Goal: Submit feedback/report problem: Submit feedback/report problem

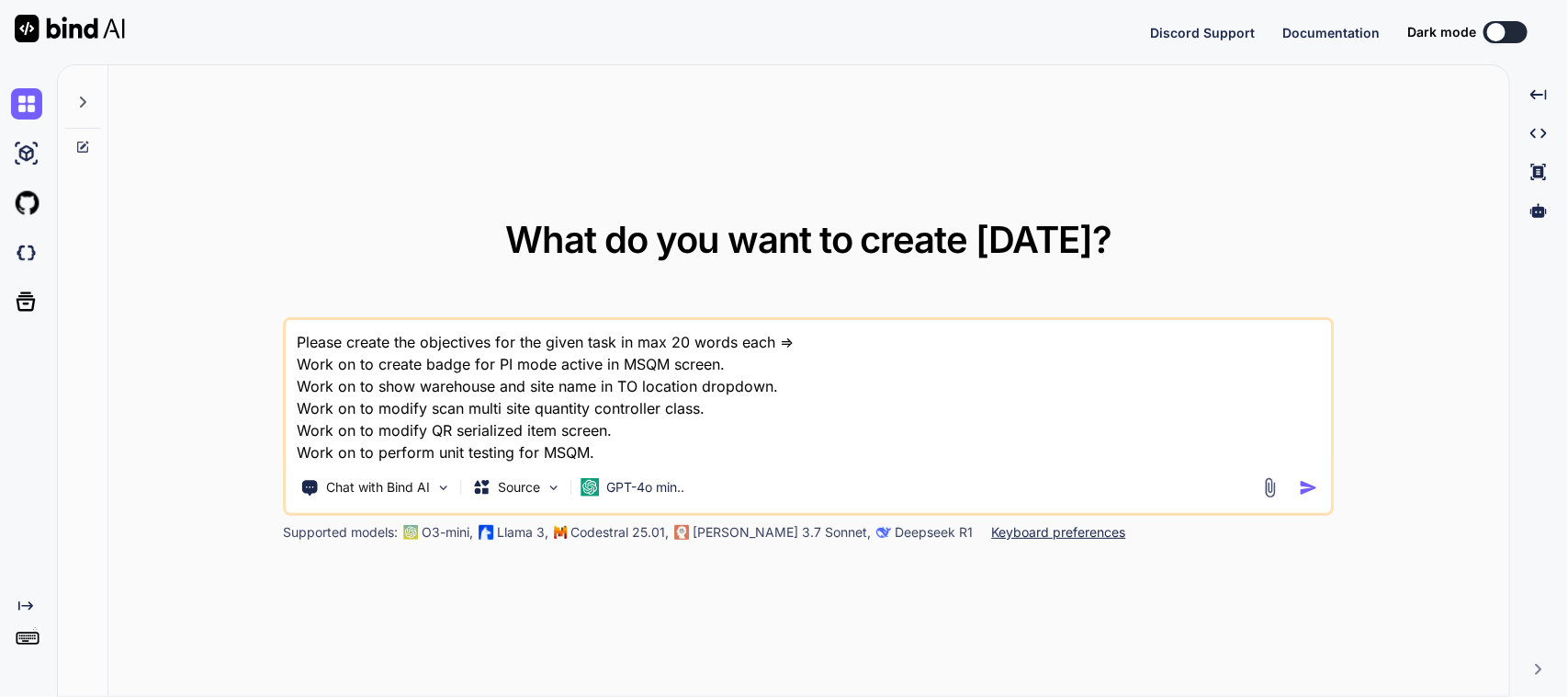
click at [664, 438] on textarea "Please create the objectives for the given task in max 20 words each => Work on…" at bounding box center [809, 392] width 1045 height 143
drag, startPoint x: 676, startPoint y: 443, endPoint x: 170, endPoint y: 342, distance: 516.0
click at [170, 342] on div "What do you want to create [DATE]? Please create the objectives for the given t…" at bounding box center [809, 381] width 1401 height 632
type textarea "x"
type textarea "P"
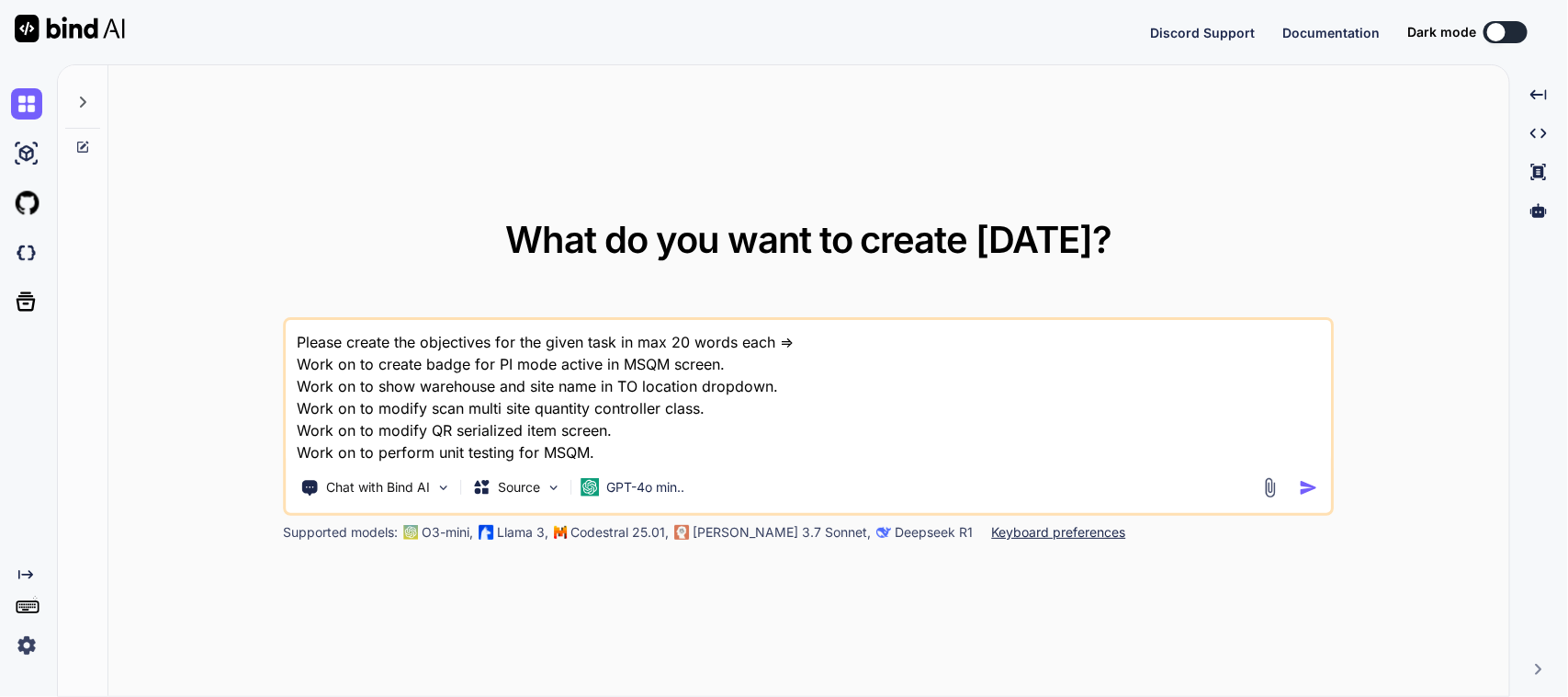
type textarea "x"
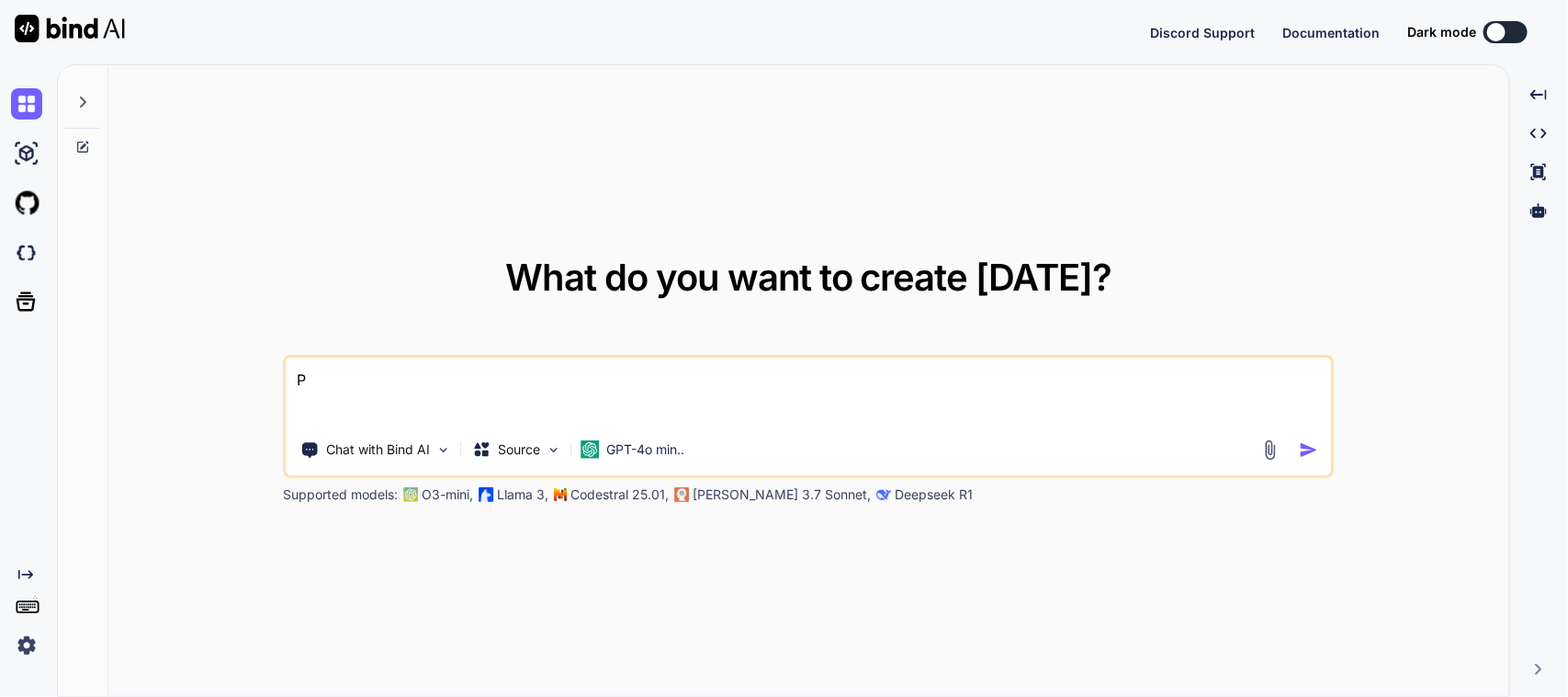
type textarea "Pl"
type textarea "x"
type textarea "Ple"
type textarea "x"
type textarea "Pl"
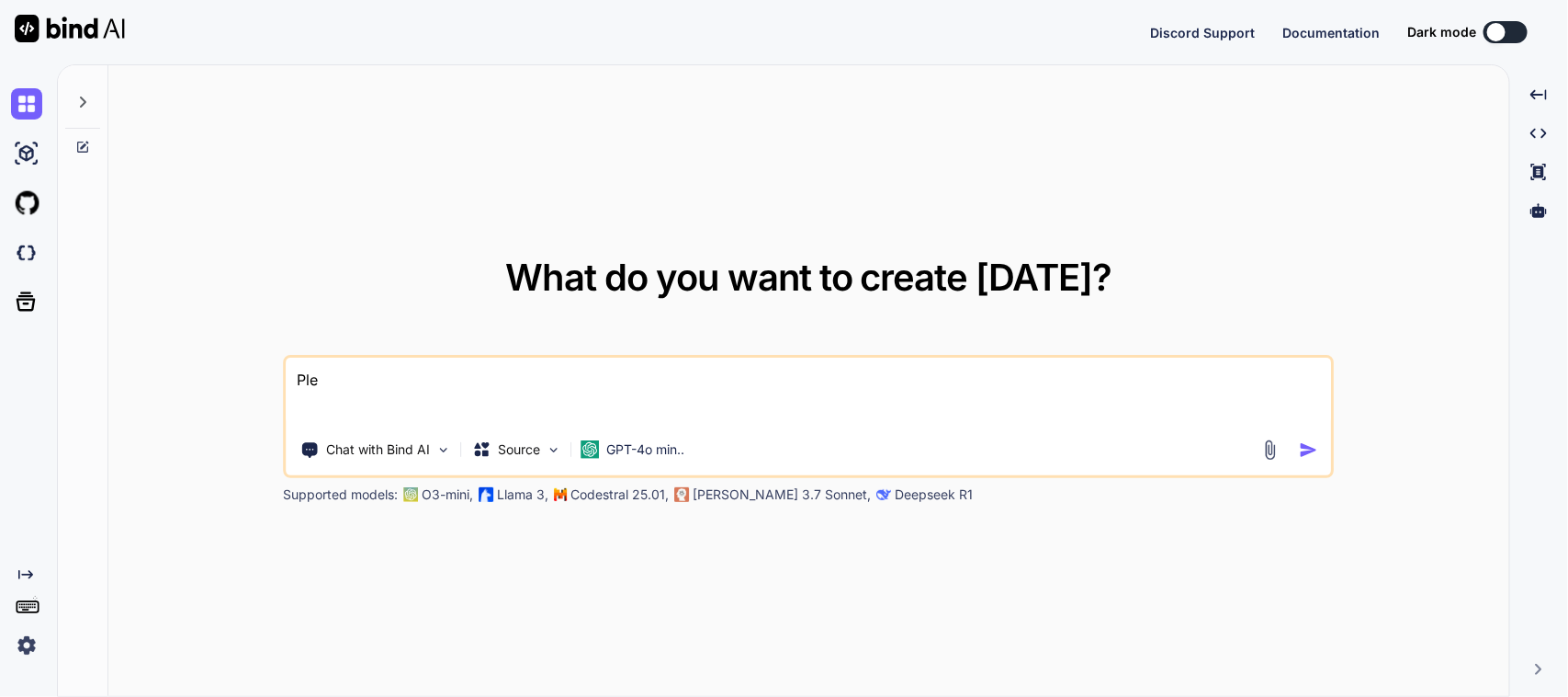
type textarea "x"
type textarea "P"
type textarea "x"
type textarea "p"
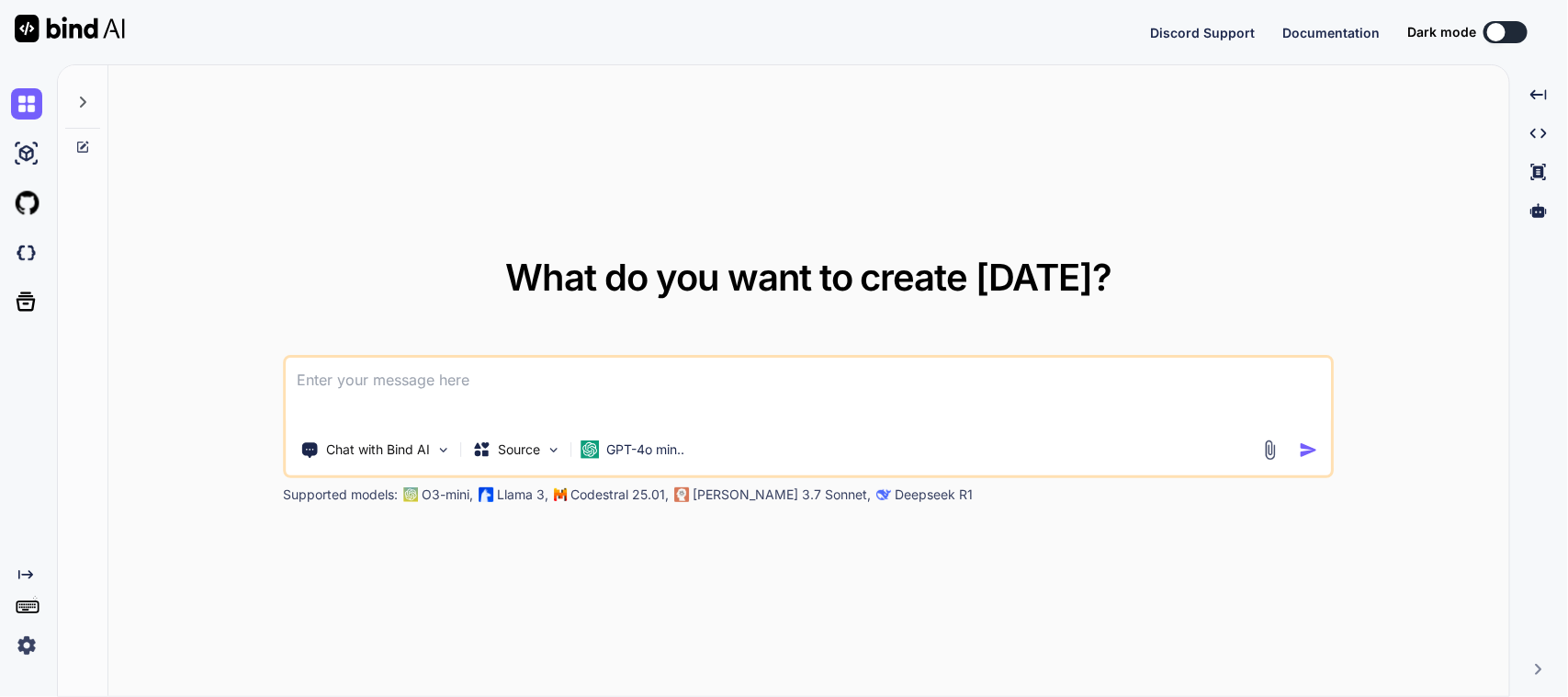
type textarea "x"
type textarea "pl"
type textarea "x"
type textarea "ple"
type textarea "x"
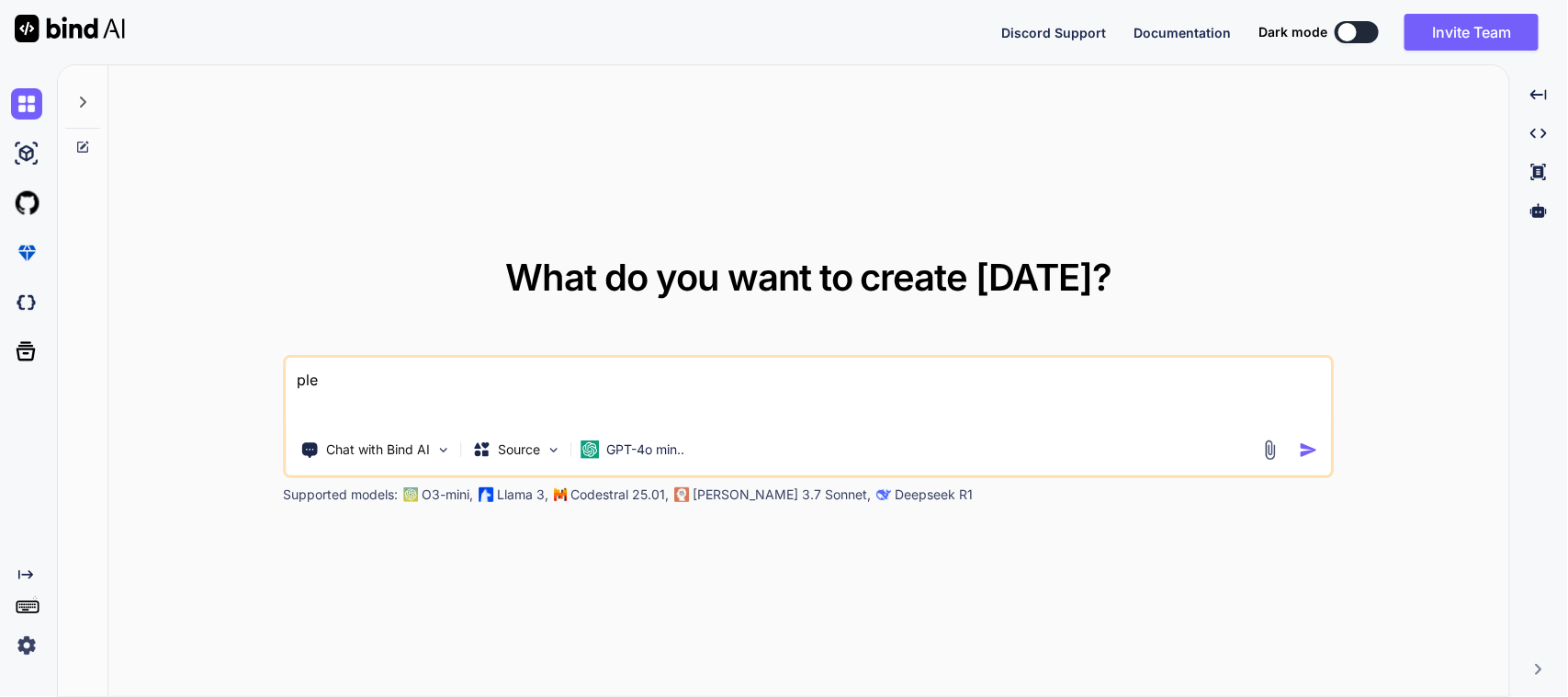
type textarea "ples"
type textarea "x"
type textarea "ple"
type textarea "x"
type textarea "plea"
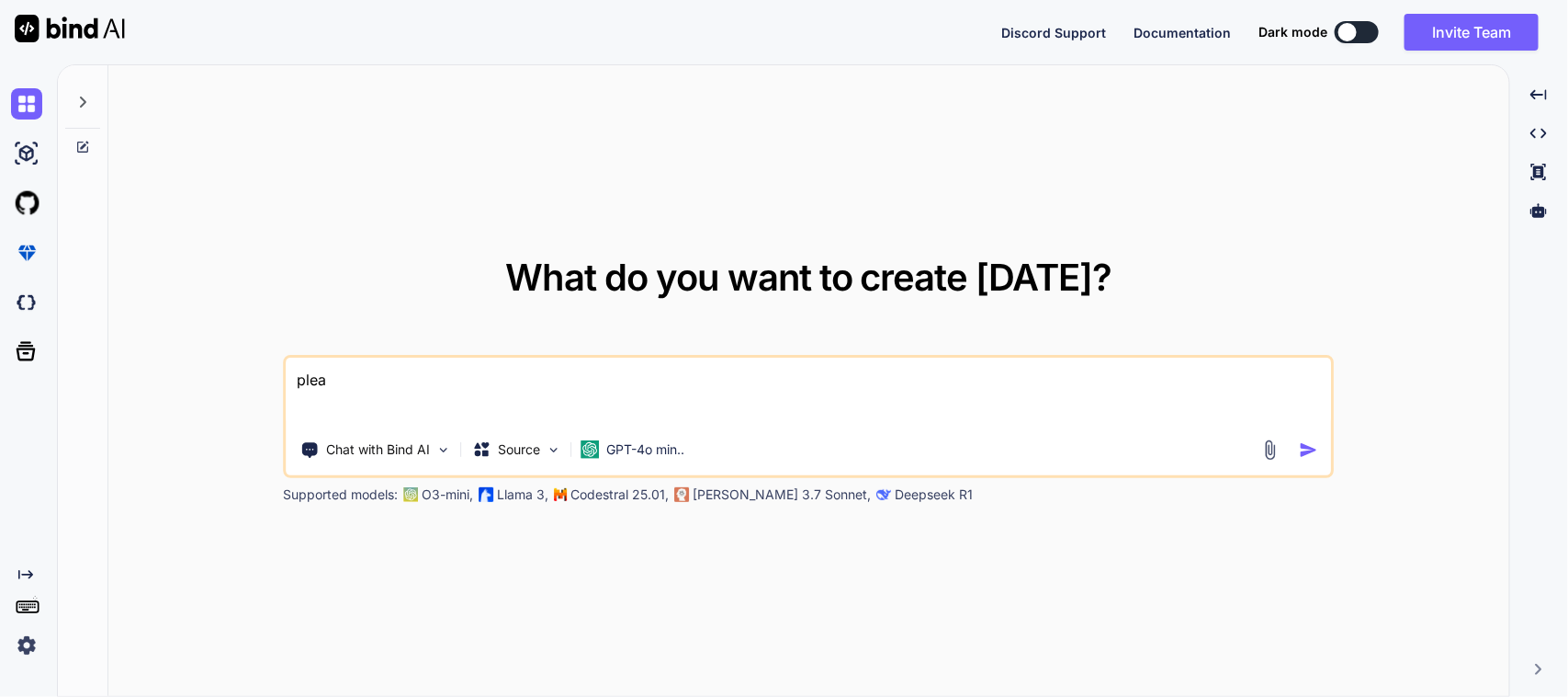
type textarea "x"
type textarea "pleas"
type textarea "x"
type textarea "please"
type textarea "x"
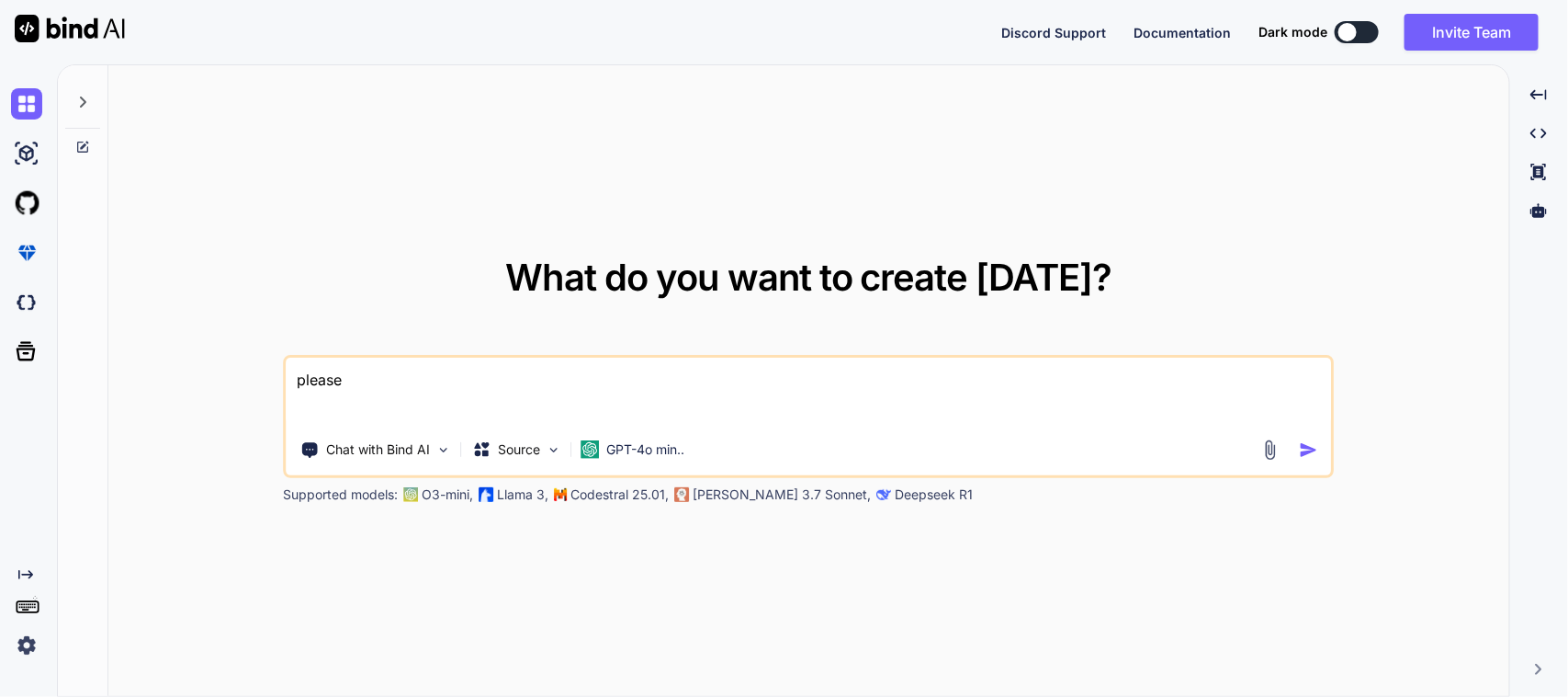
type textarea "please"
type textarea "x"
type textarea "please i"
type textarea "x"
type textarea "please im"
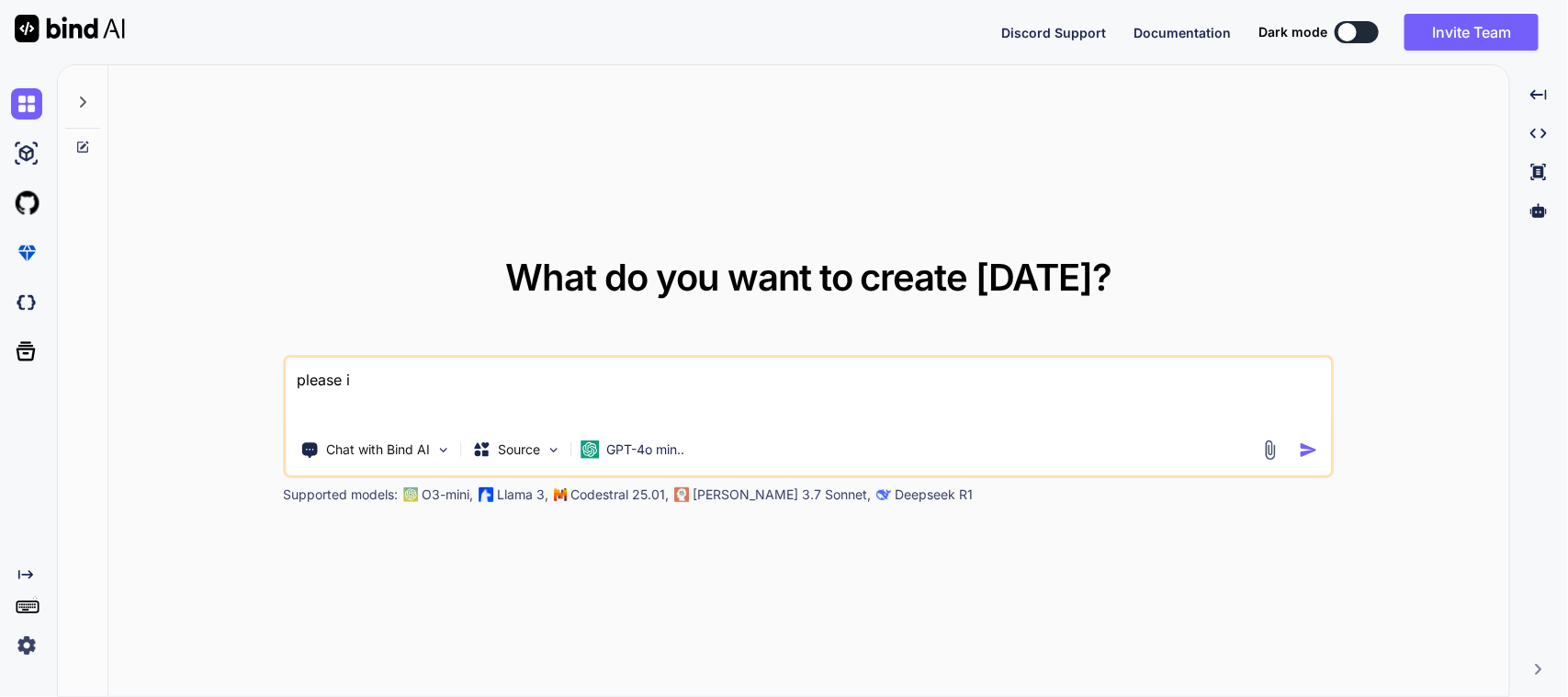
type textarea "x"
type textarea "please imp"
type textarea "x"
type textarea "please impo"
type textarea "x"
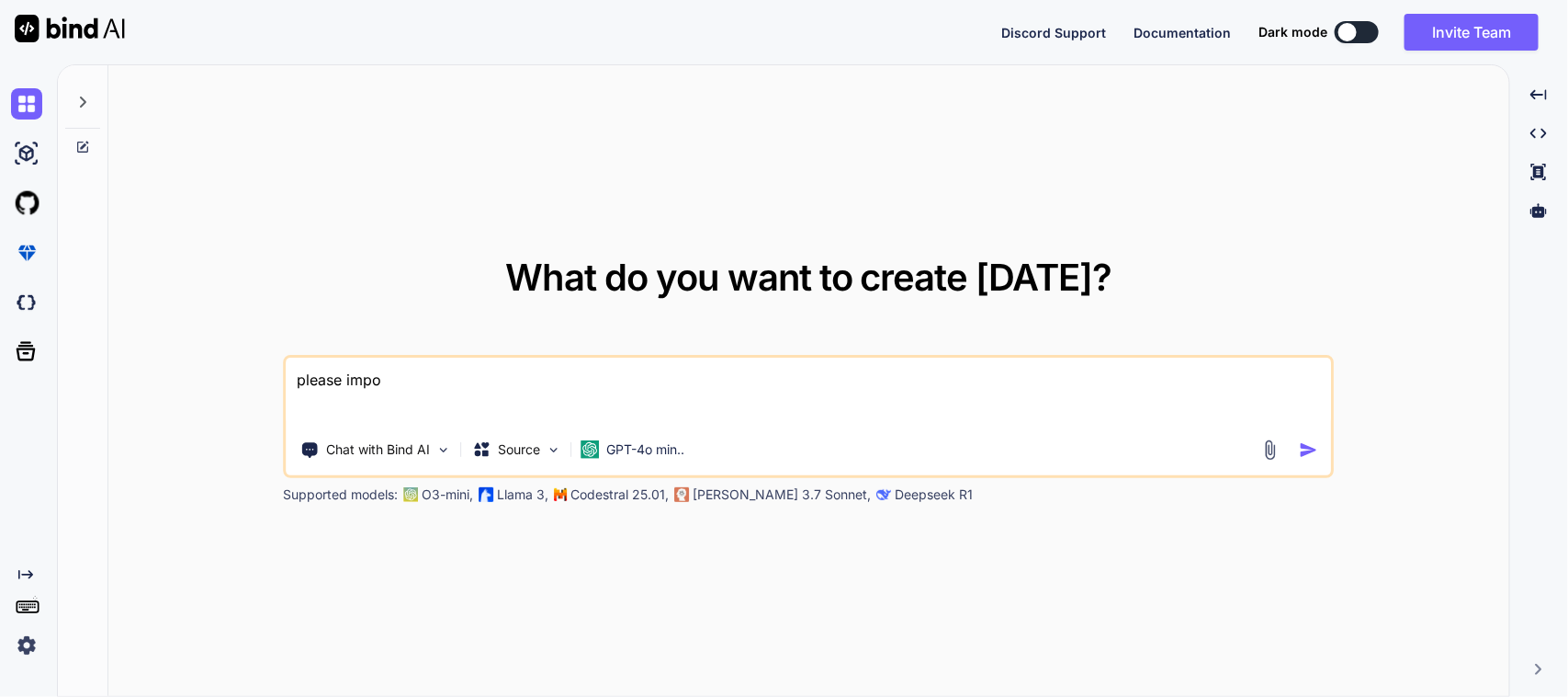
type textarea "please impor"
type textarea "x"
type textarea "please impo"
type textarea "x"
type textarea "please imp"
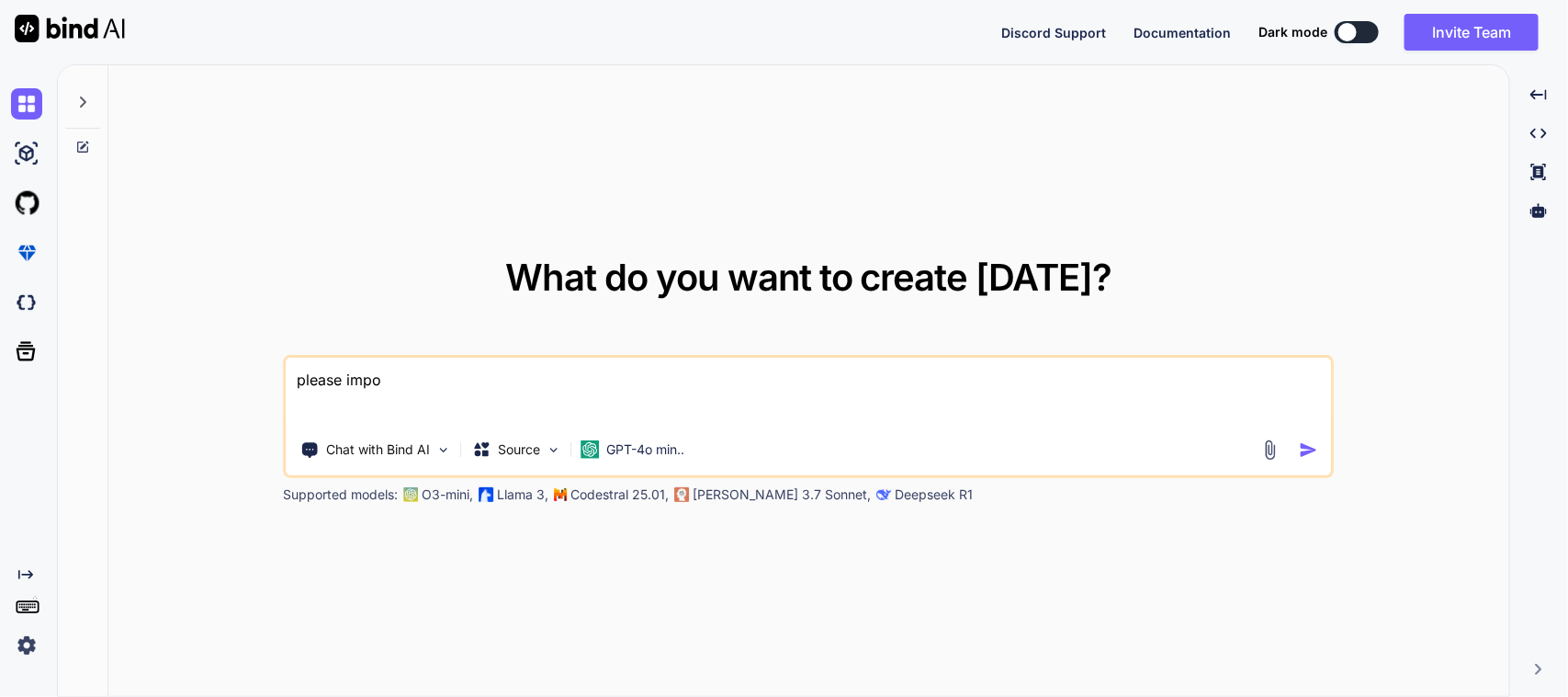
type textarea "x"
type textarea "please impr"
type textarea "x"
type textarea "please imprio"
type textarea "x"
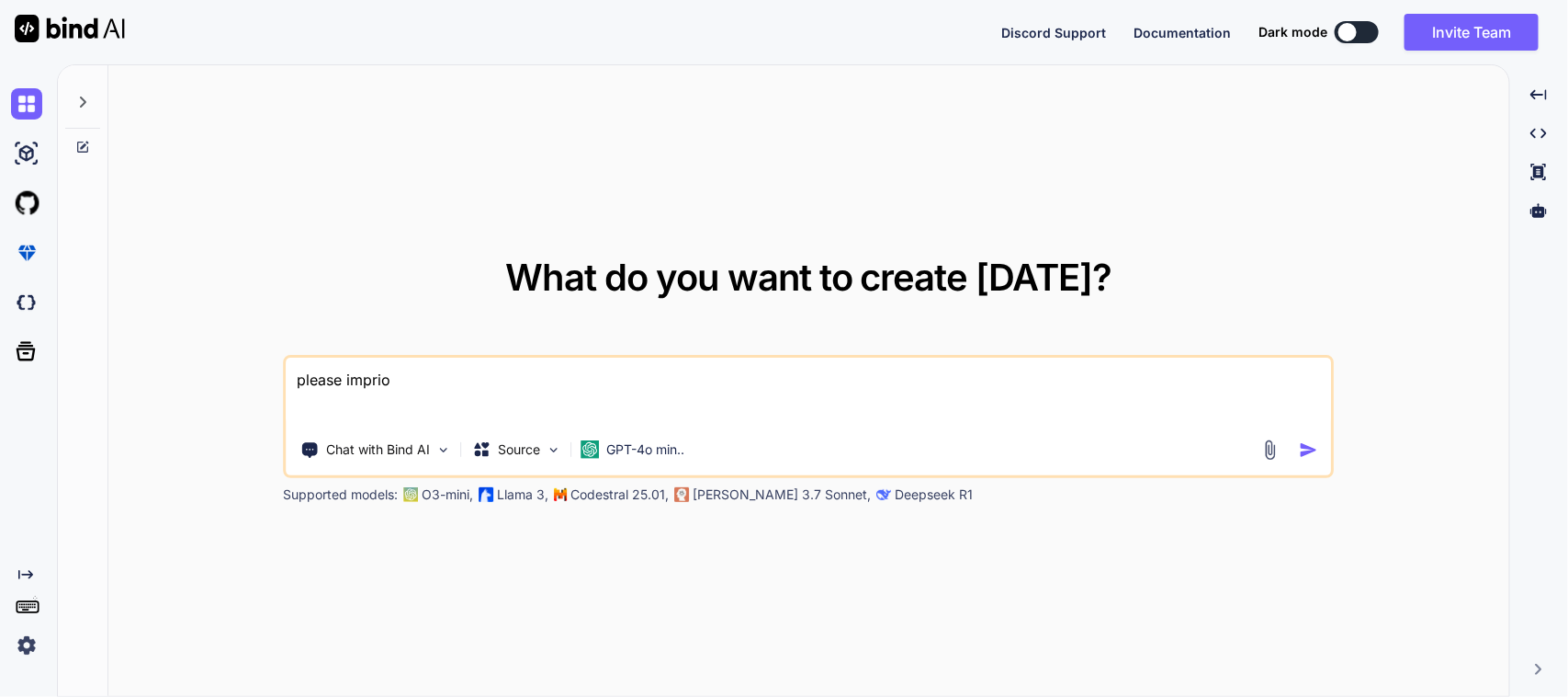
type textarea "please impriov"
type textarea "x"
type textarea "please impriove"
type textarea "x"
type textarea "please impriove"
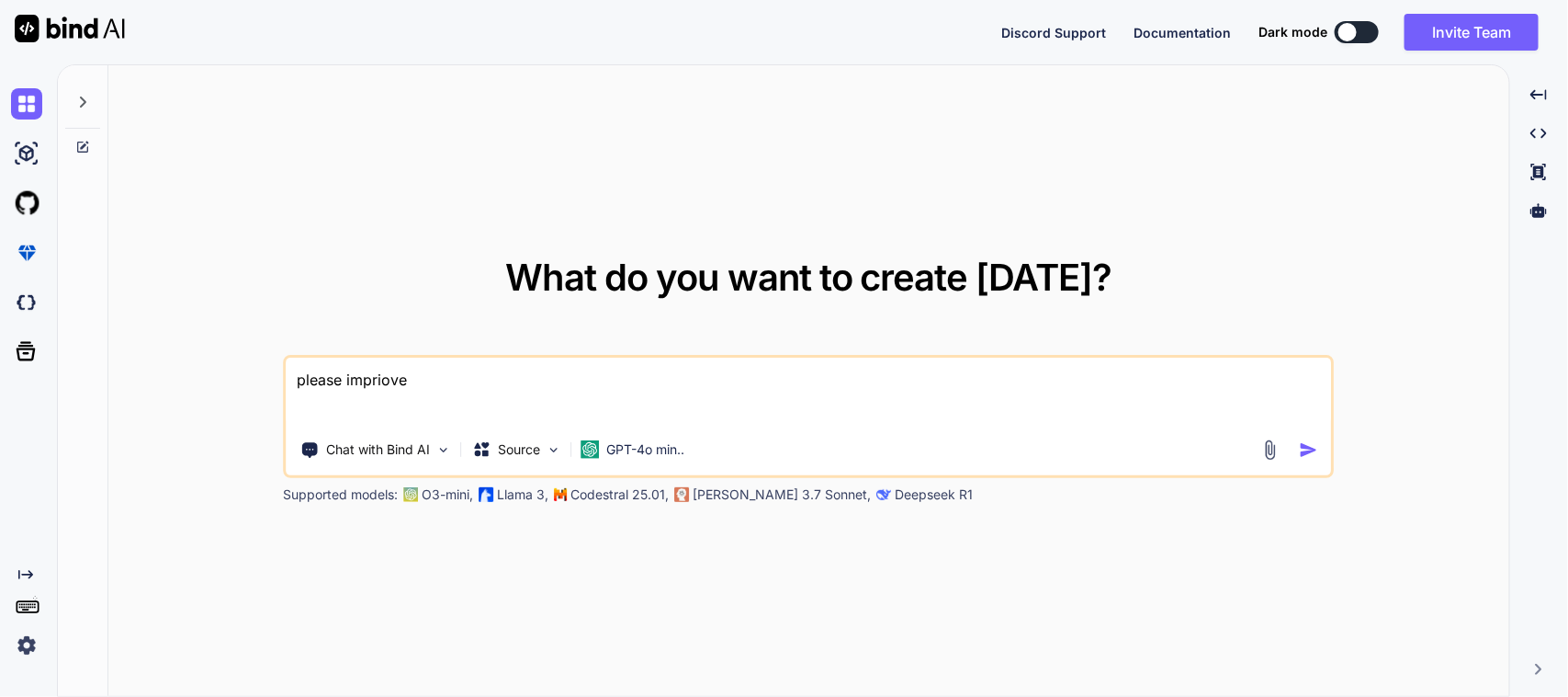
type textarea "x"
type textarea "please impriove"
type textarea "x"
type textarea "please impriov"
type textarea "x"
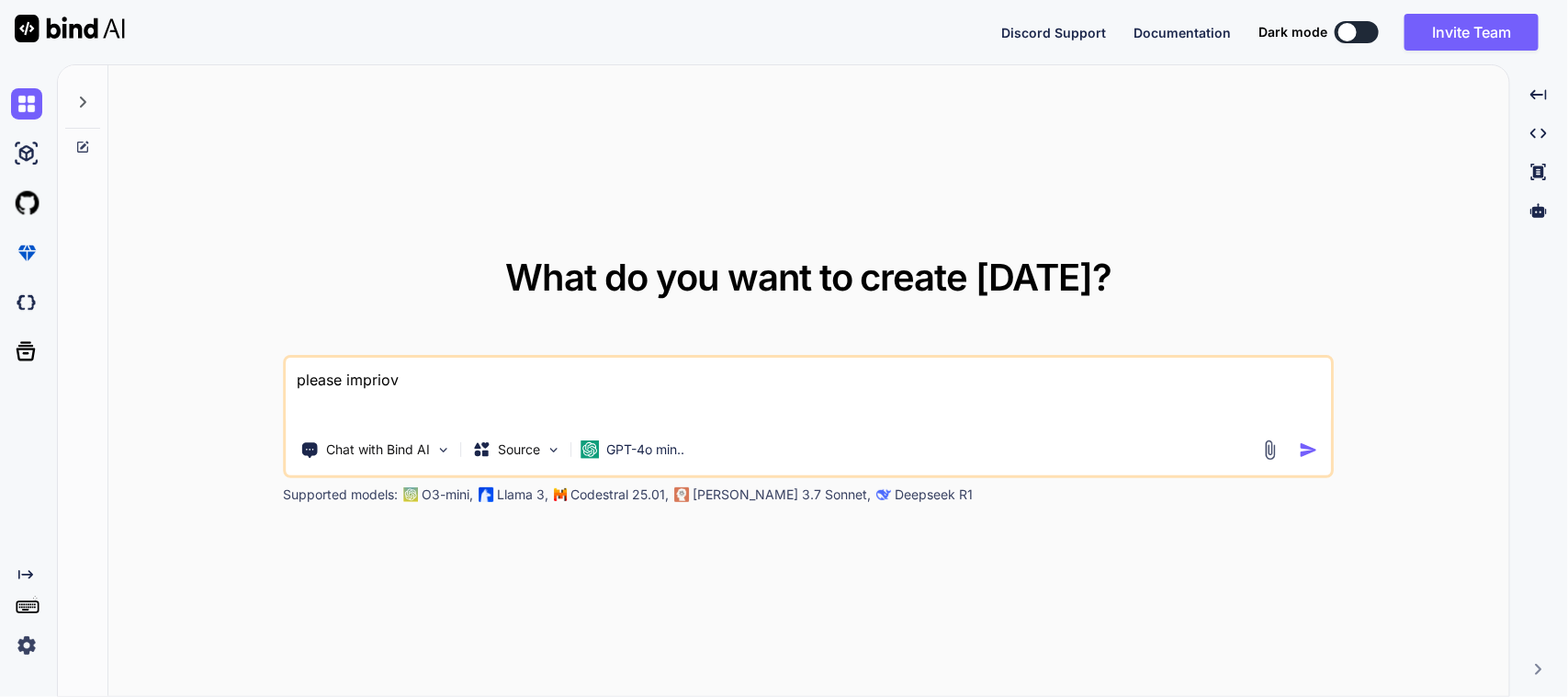
type textarea "please imprio"
type textarea "x"
type textarea "please impri"
type textarea "x"
type textarea "please impr"
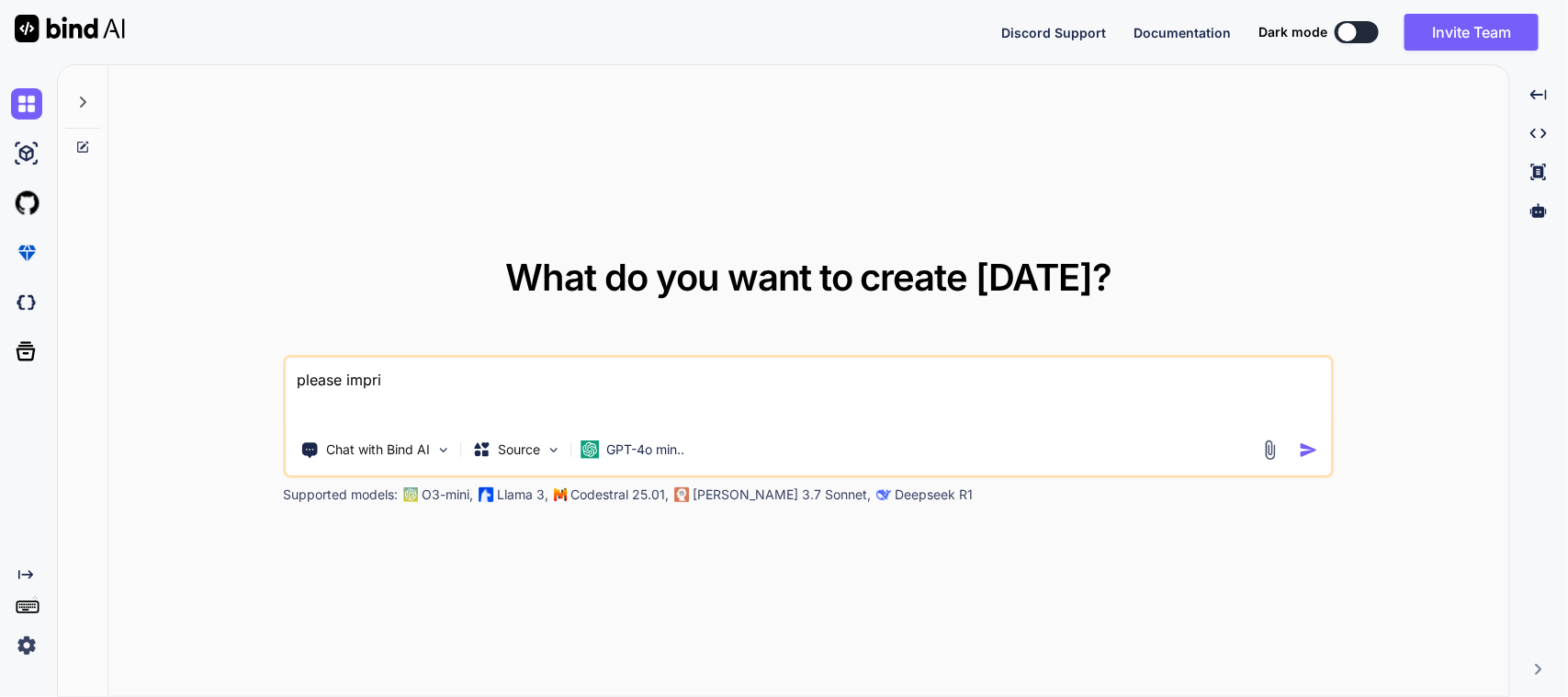
type textarea "x"
type textarea "please impro"
type textarea "x"
type textarea "please improv"
type textarea "x"
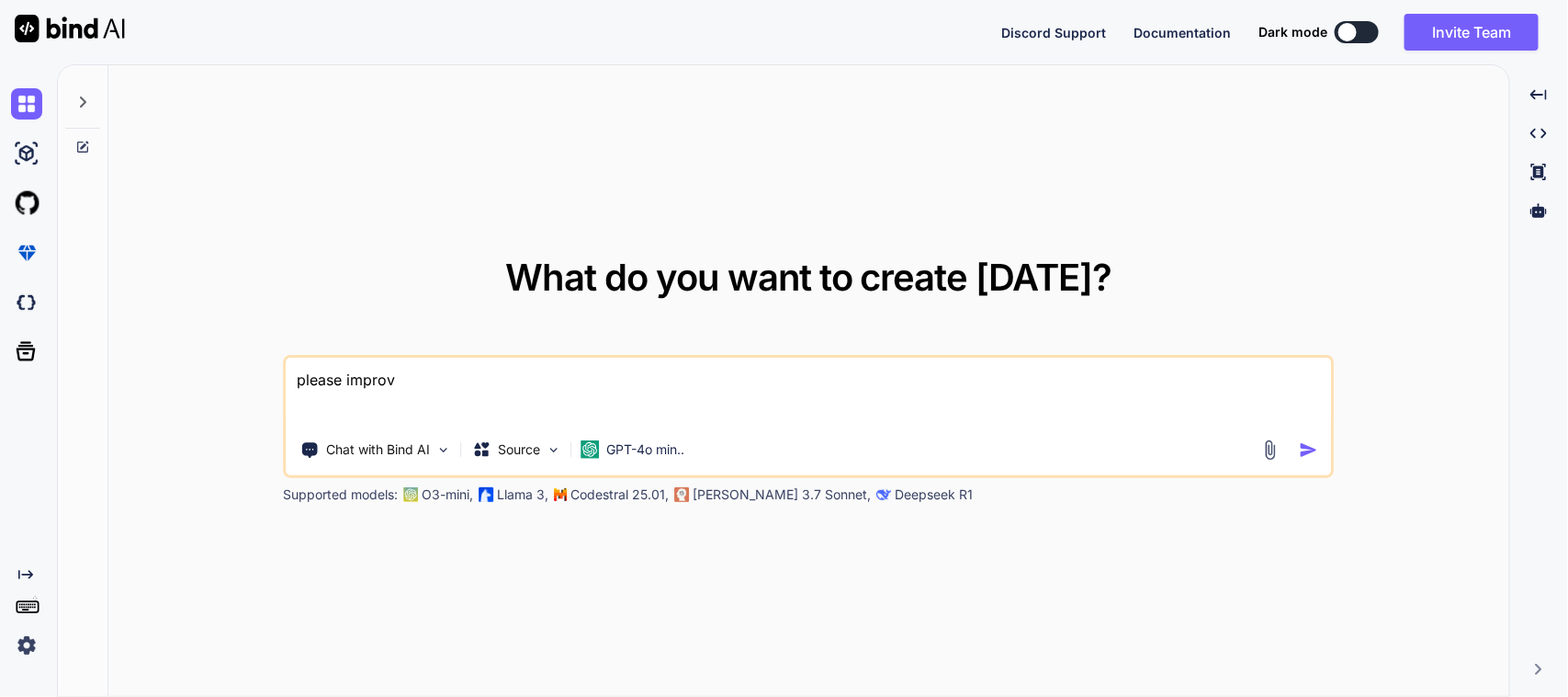
type textarea "please improve"
type textarea "x"
type textarea "please improve"
type textarea "x"
type textarea "please improve t"
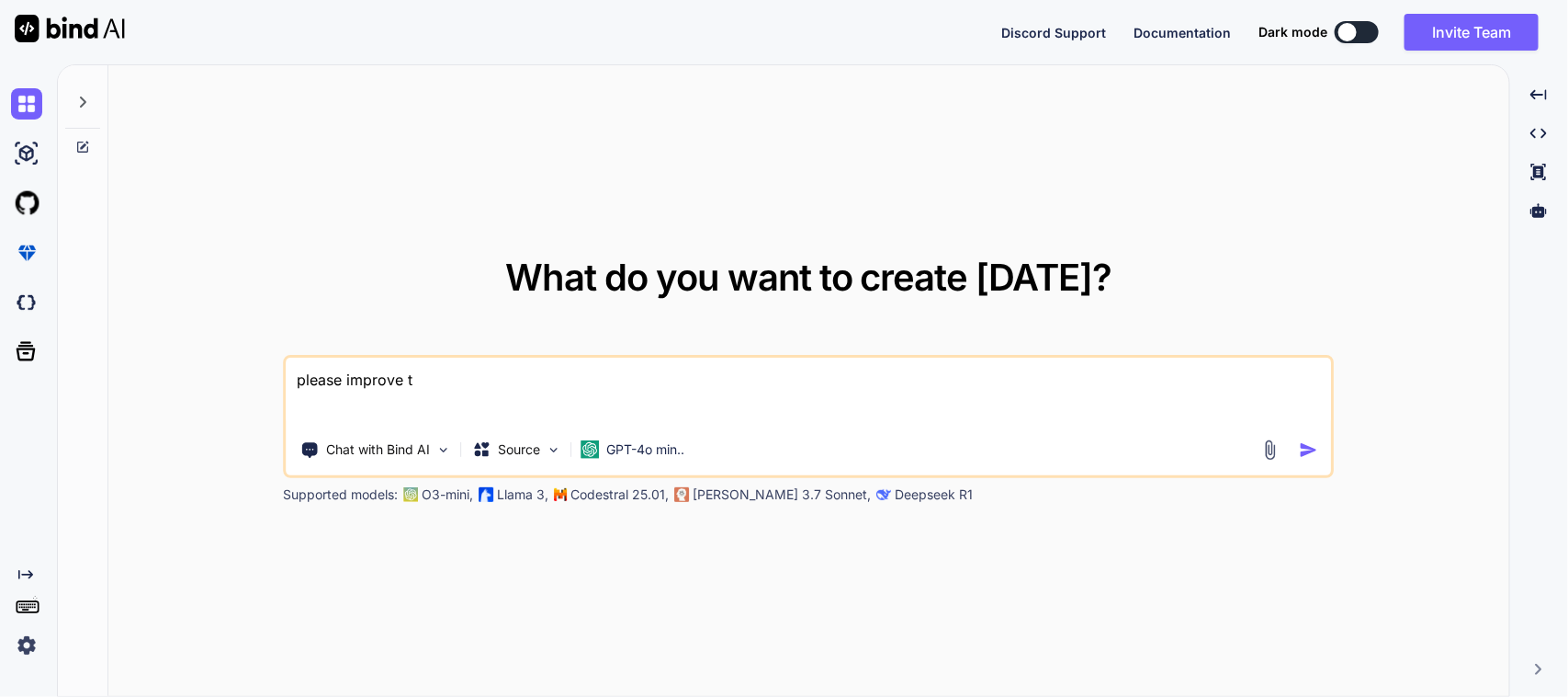
type textarea "x"
type textarea "please improve th"
type textarea "x"
type textarea "please improve thi"
type textarea "x"
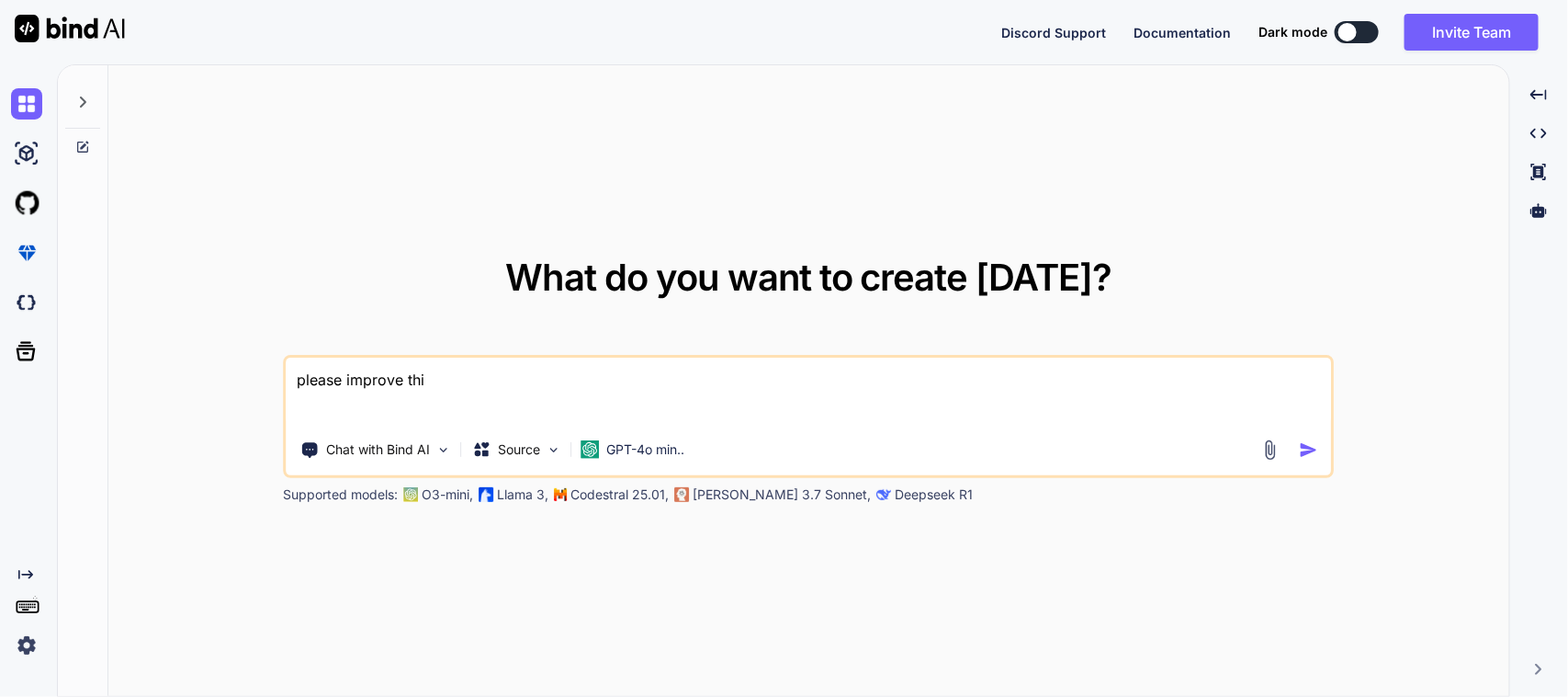
type textarea "please improve this"
type textarea "x"
type textarea "please improve this"
type textarea "x"
type textarea "please improve this m"
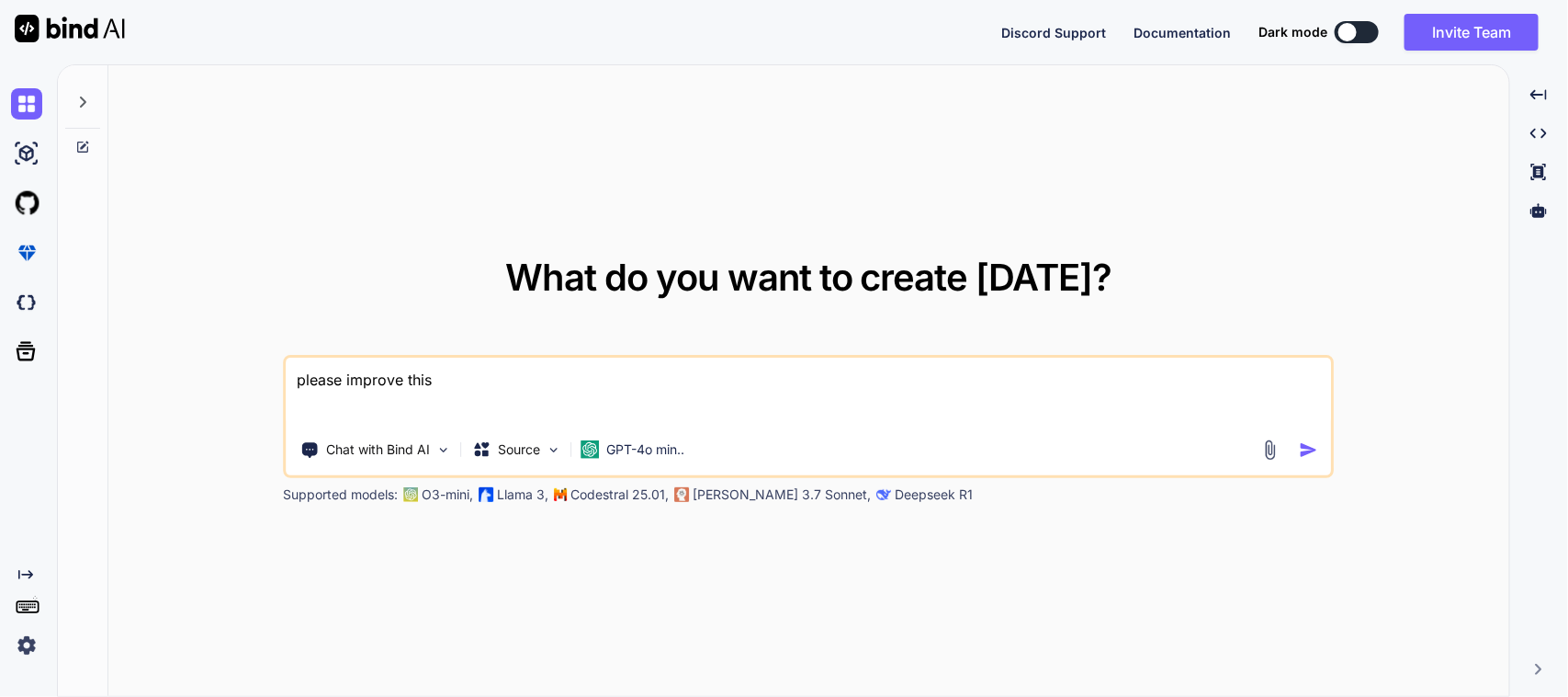
type textarea "x"
type textarea "please improve this ma"
type textarea "x"
type textarea "please improve this mai"
type textarea "x"
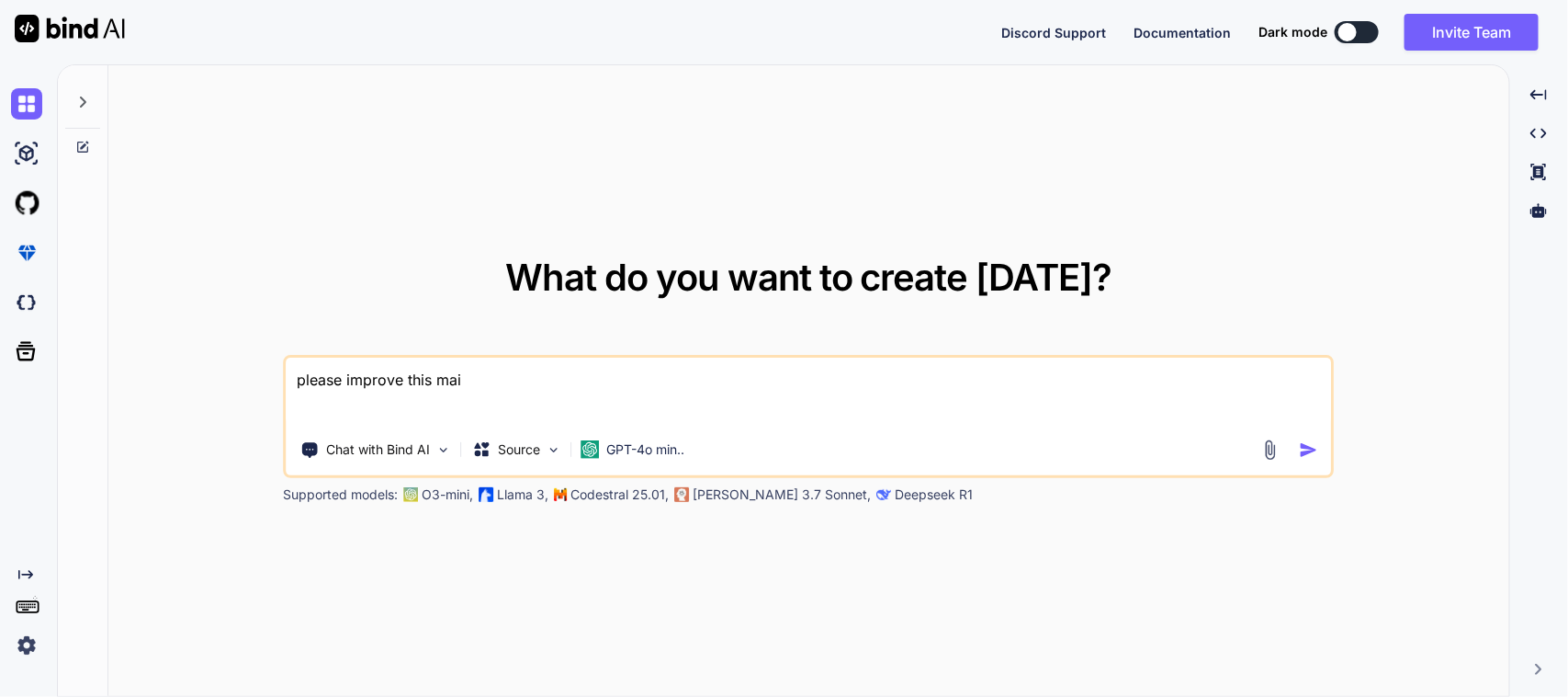
type textarea "please improve this mail"
type textarea "x"
type textarea "please improve this mail"
type textarea "x"
type textarea "please improve this mail i"
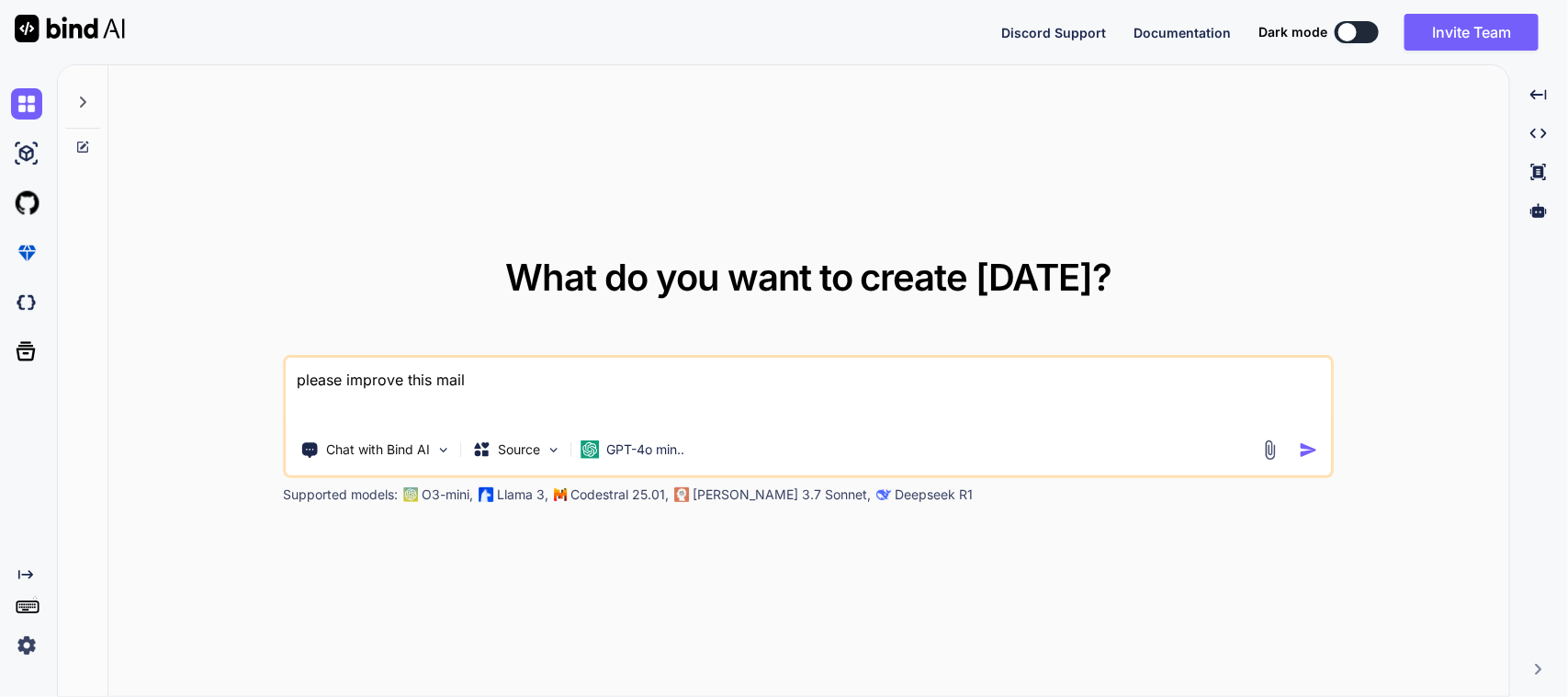
type textarea "x"
type textarea "please improve this mail in"
type textarea "x"
type textarea "please improve this mail in"
type textarea "x"
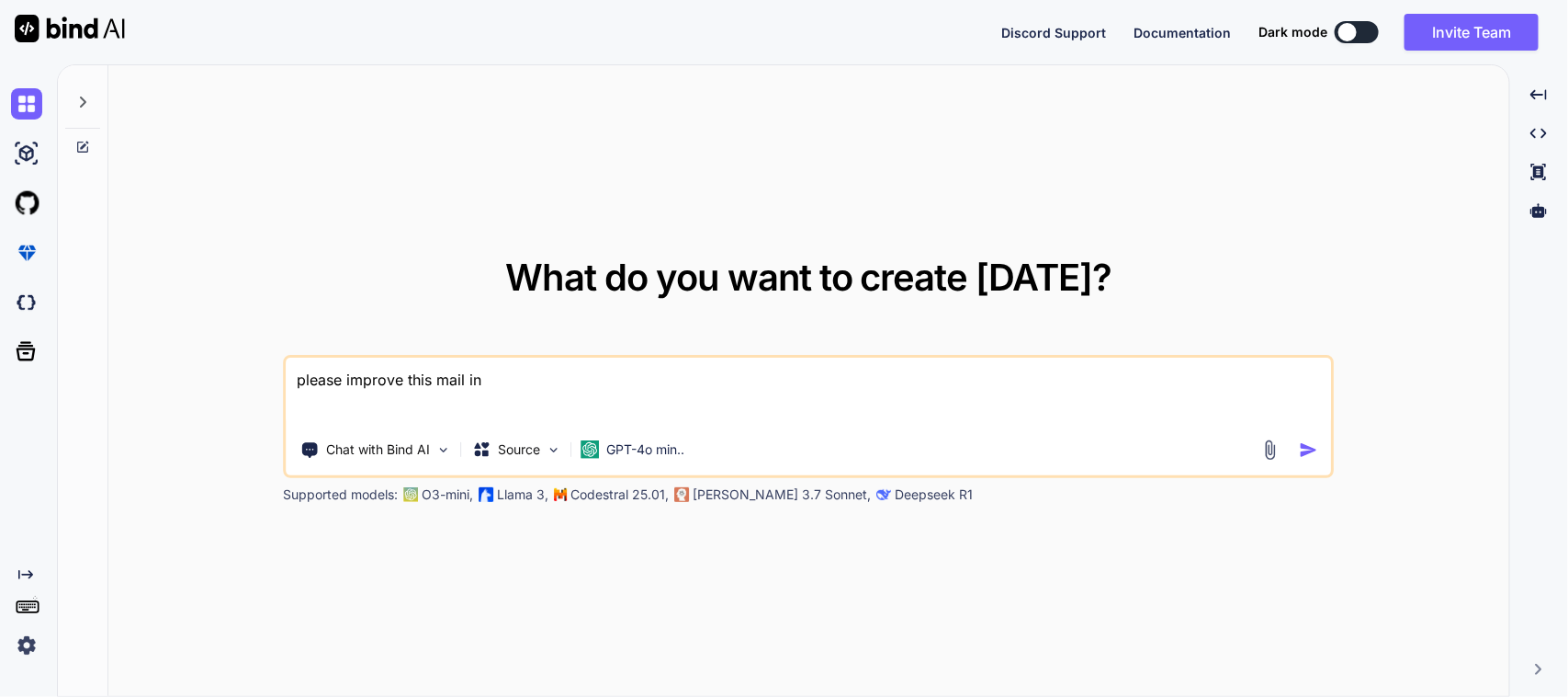
type textarea "please improve this mail in f"
type textarea "x"
type textarea "please improve this mail in fo"
type textarea "x"
type textarea "please improve this mail in for"
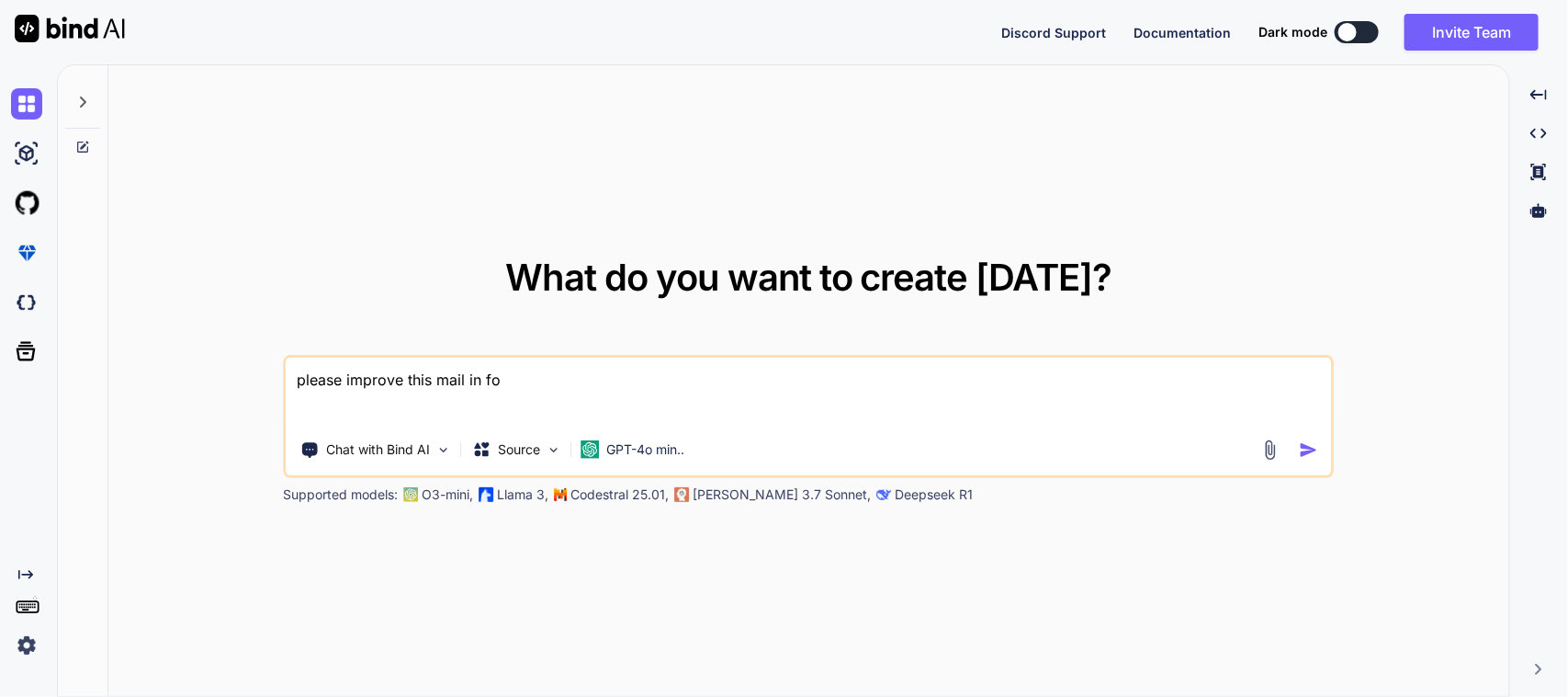
type textarea "x"
type textarea "please improve this mail in form"
type textarea "x"
type textarea "please improve this mail in forma"
type textarea "x"
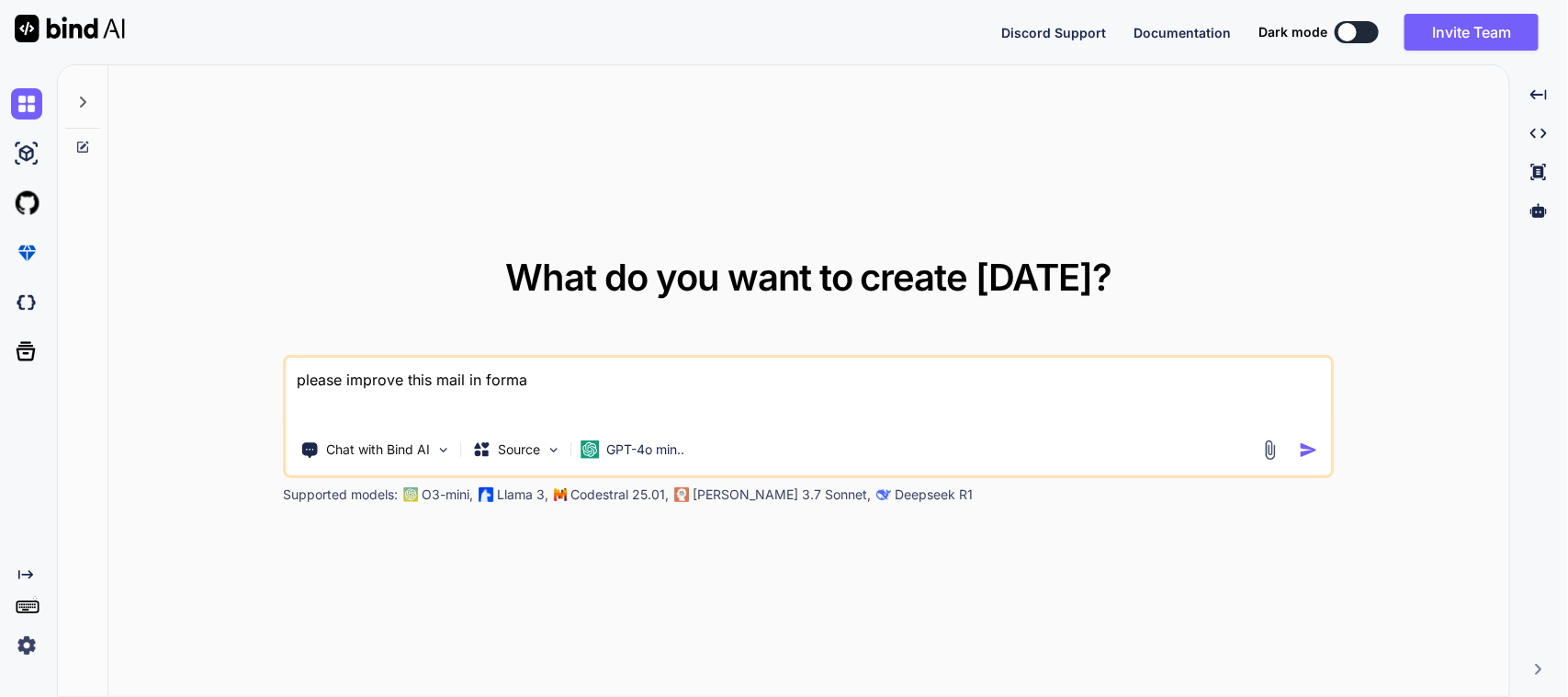
type textarea "please improve this mail in formal"
type textarea "x"
type textarea "please improve this mail in formal"
type textarea "x"
type textarea "please improve this mail in formal w"
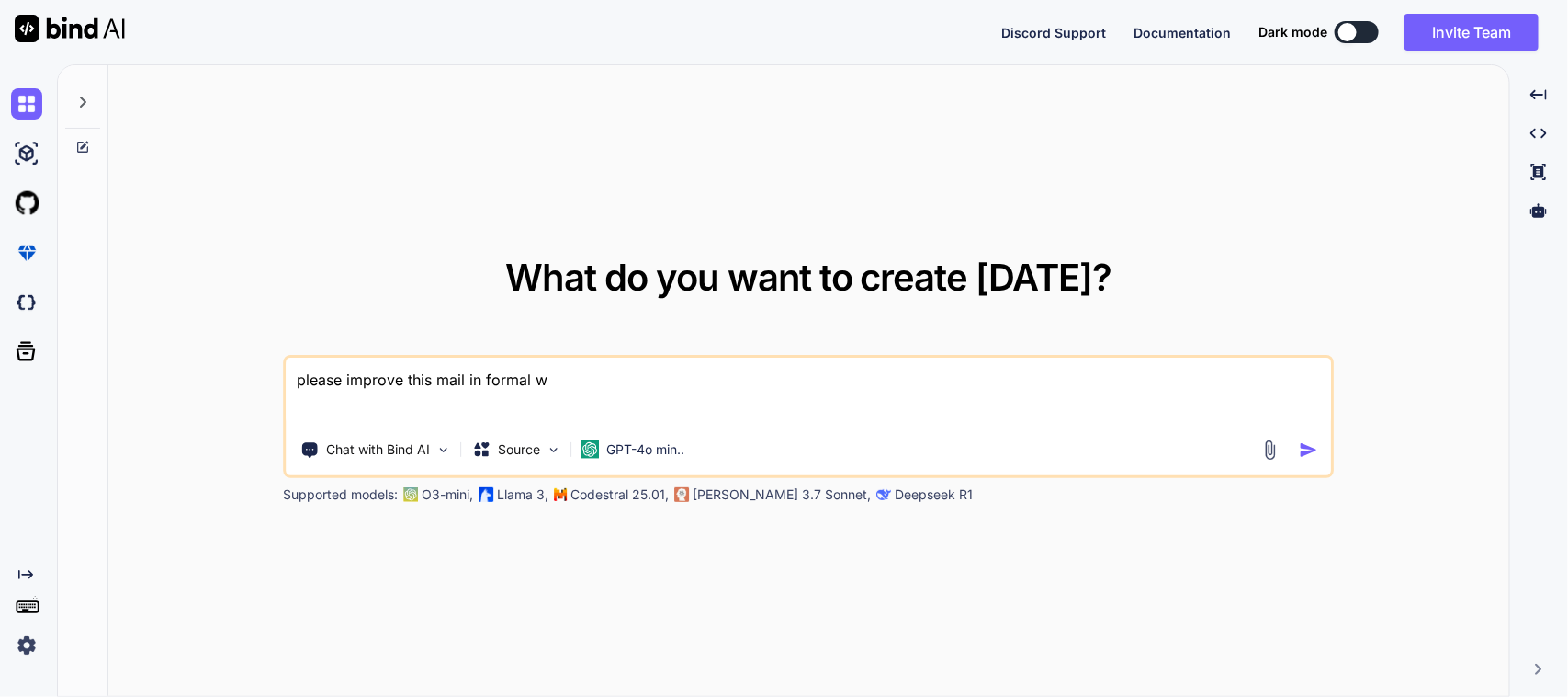
type textarea "x"
type textarea "please improve this mail in formal wa"
type textarea "x"
type textarea "please improve this mail in formal way"
type textarea "x"
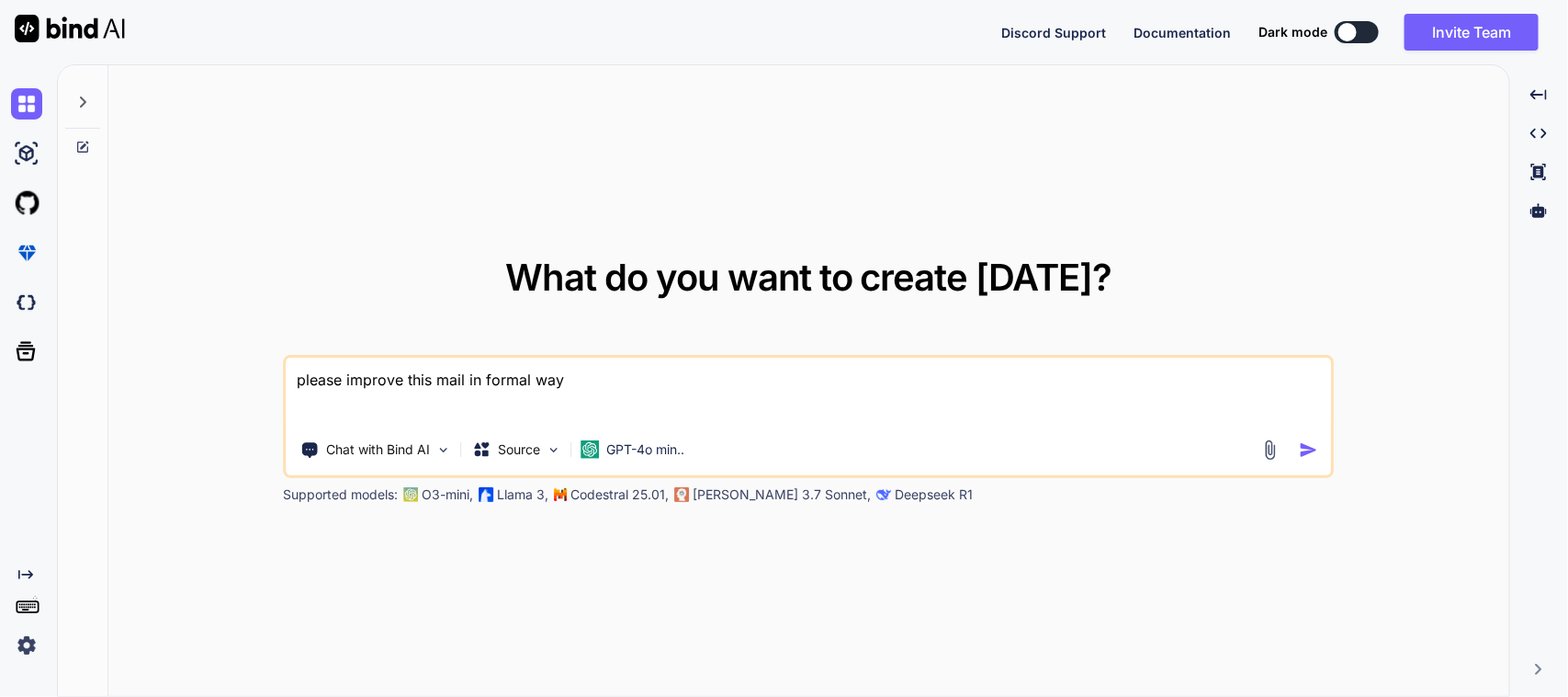
type textarea "please improve this mail in formal way"
type textarea "x"
type textarea "please improve this mail in formal way ="
type textarea "x"
type textarea "please improve this mail in formal way =>"
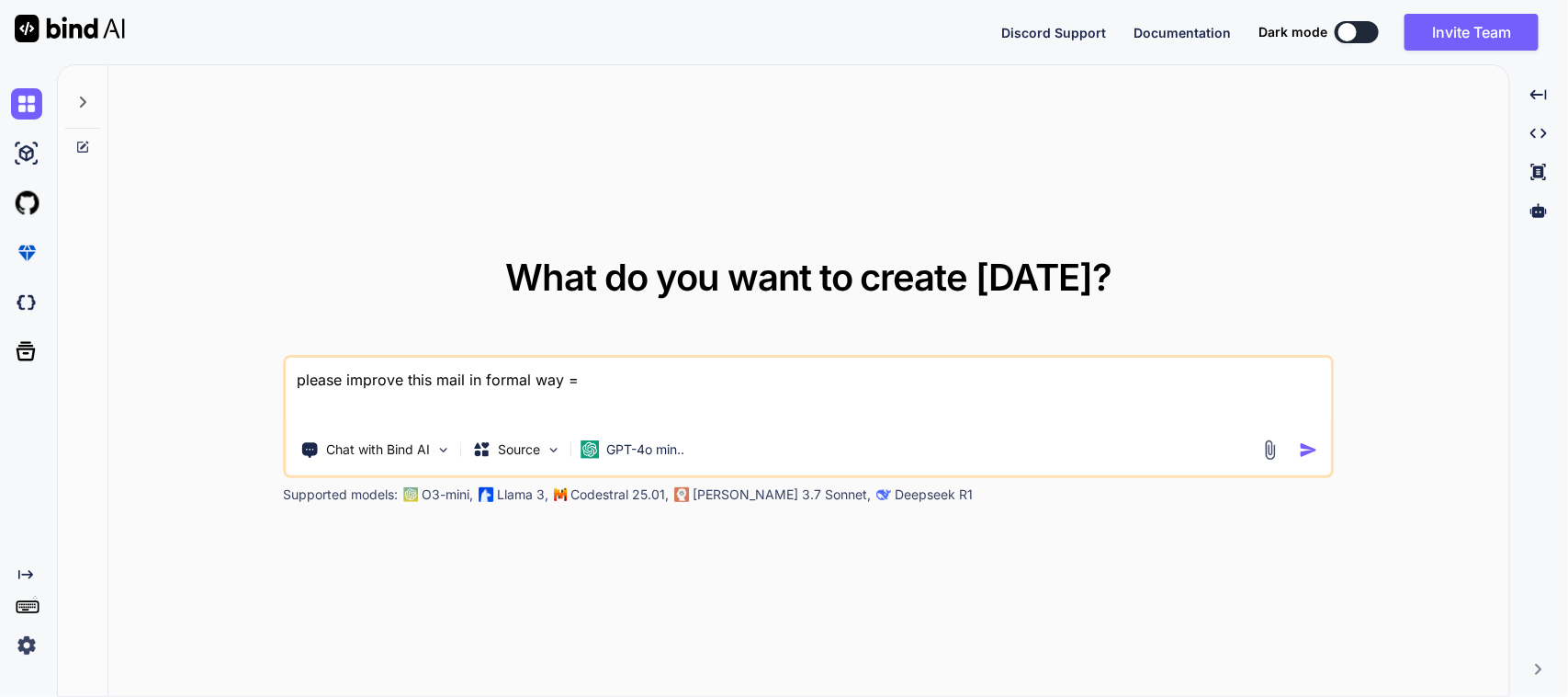
type textarea "x"
type textarea "please improve this mail in formal way =>"
type textarea "x"
type textarea "please improve this mail in formal way => We perform testing at our end but we …"
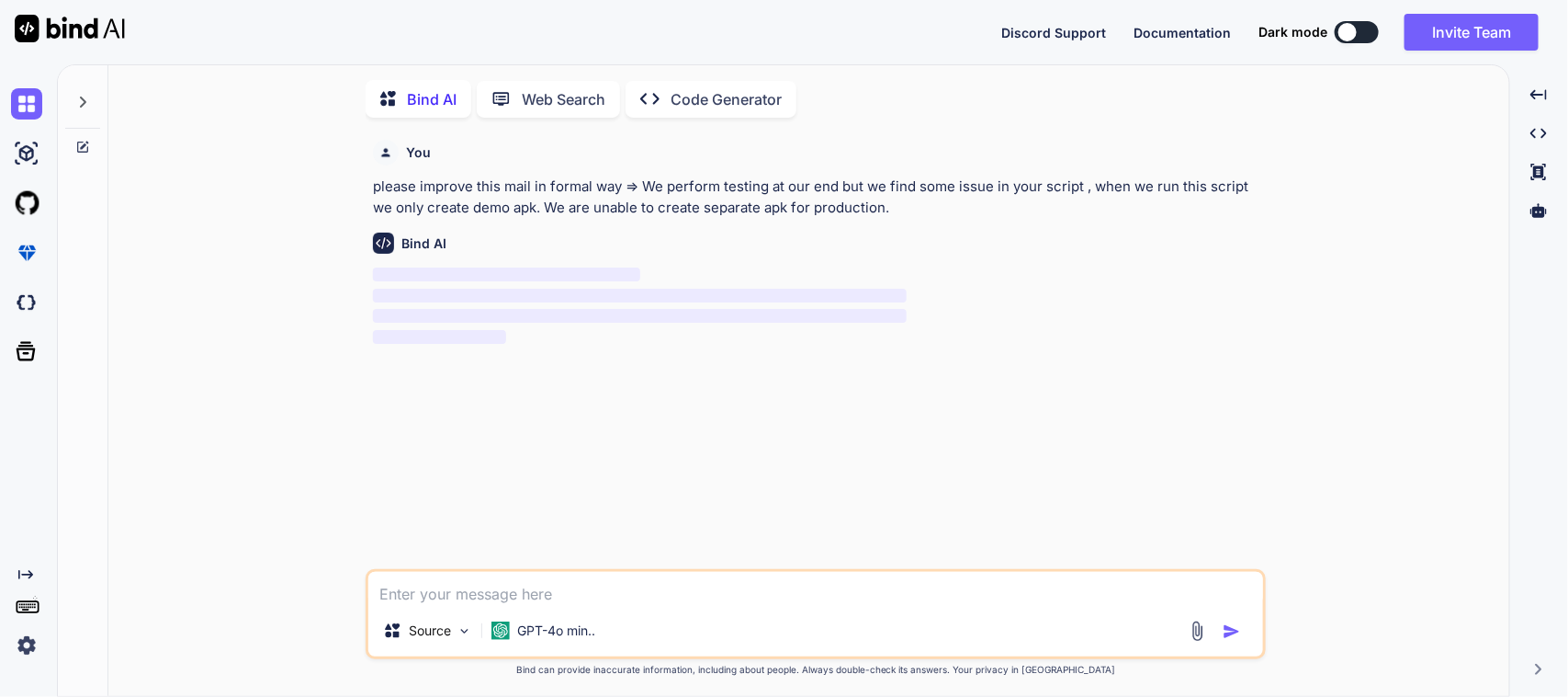
scroll to position [7, 0]
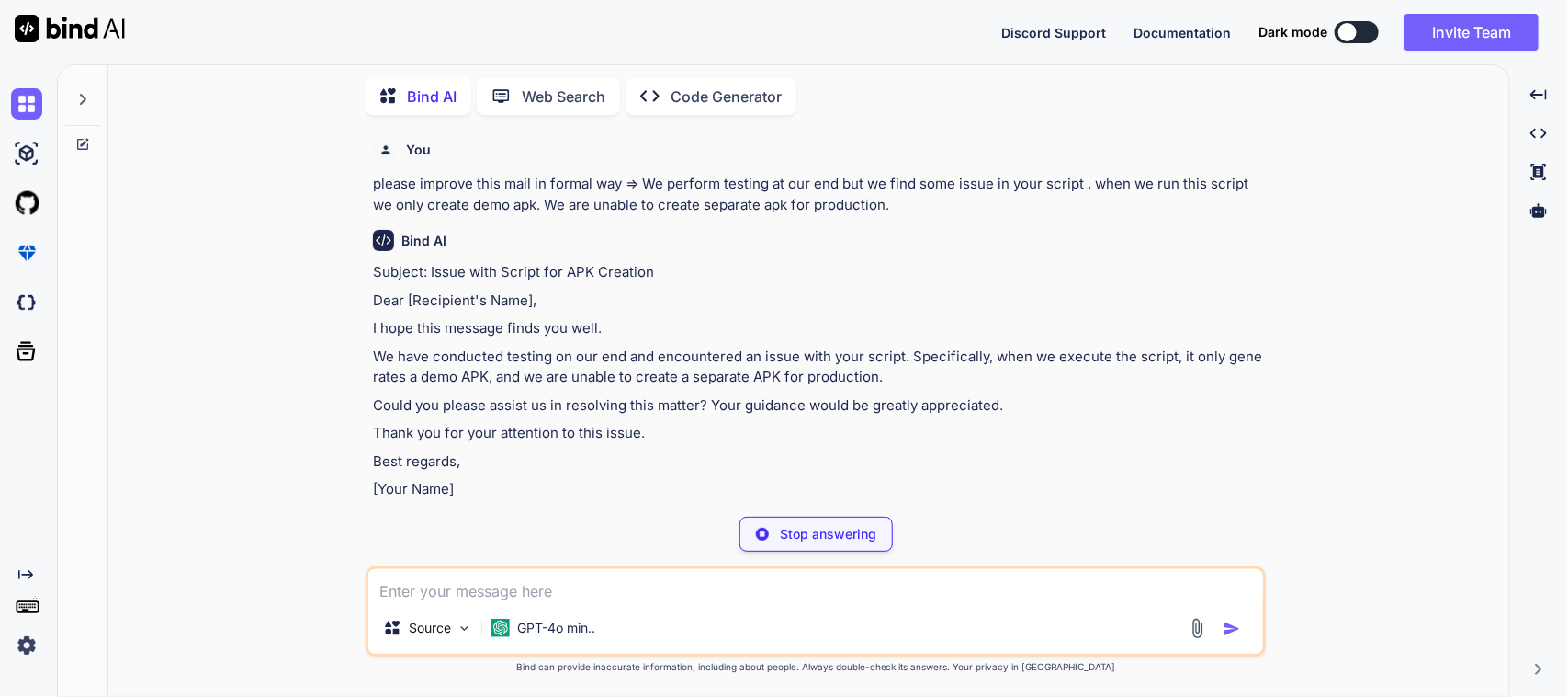
type textarea "x"
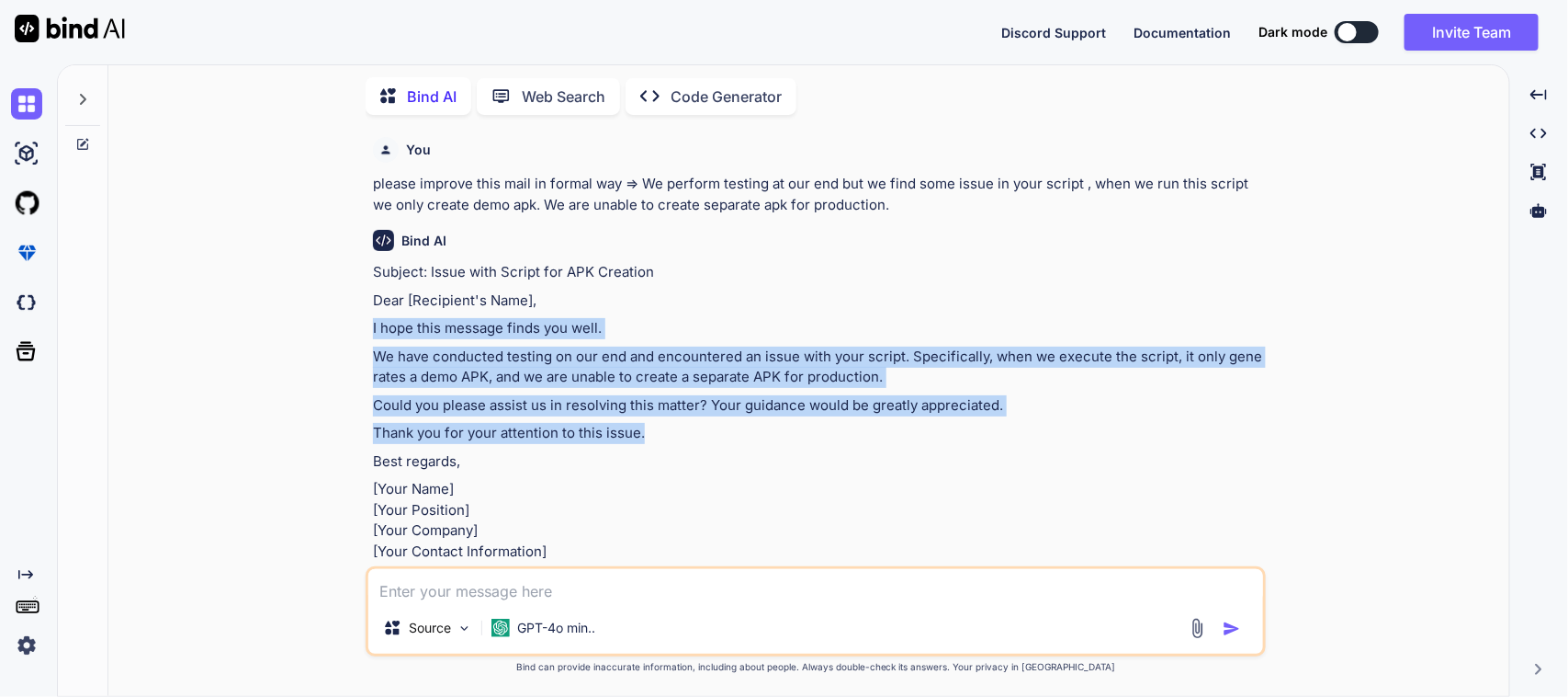
drag, startPoint x: 359, startPoint y: 329, endPoint x: 1013, endPoint y: 429, distance: 661.6
click at [1013, 429] on div "You please improve this mail in formal way => We perform testing at our end but…" at bounding box center [816, 413] width 1386 height 566
copy div "I hope this message finds you well. We have conducted testing on our end and en…"
